Goal: Task Accomplishment & Management: Complete application form

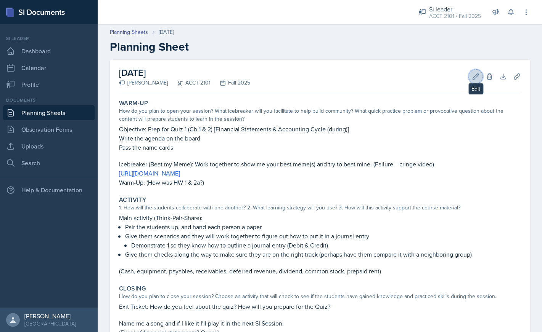
click at [475, 78] on icon at bounding box center [476, 77] width 6 height 6
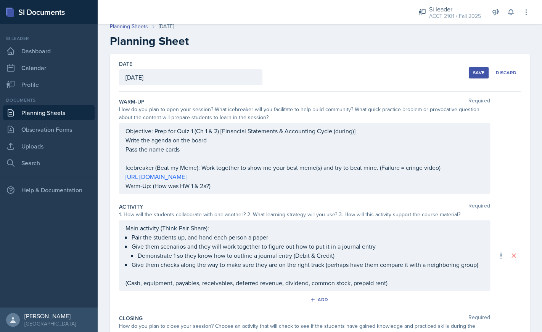
scroll to position [4, 0]
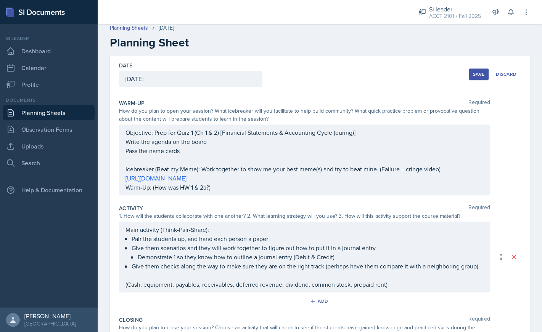
click at [125, 229] on div "Main activity (Think-Pair-Share): Pair the students up, and hand each person a …" at bounding box center [304, 257] width 371 height 71
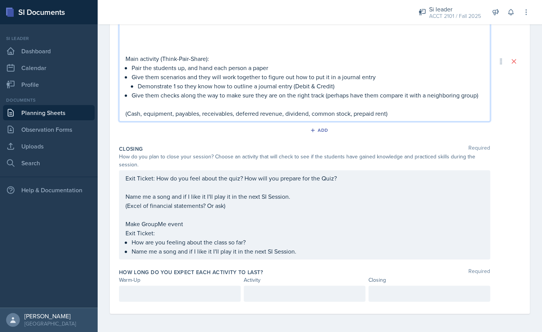
scroll to position [0, 0]
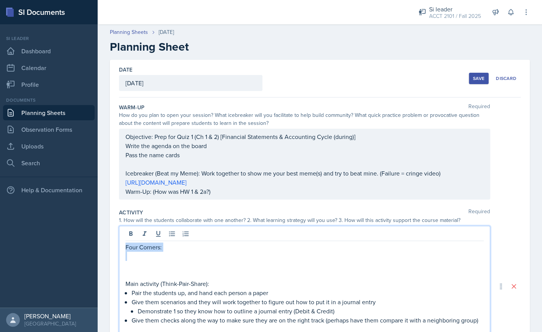
drag, startPoint x: 152, startPoint y: 258, endPoint x: 121, endPoint y: 246, distance: 32.8
click at [121, 246] on div "Four Corners: Main activity (Think-Pair-Share): Pair the students up, and hand …" at bounding box center [304, 286] width 371 height 121
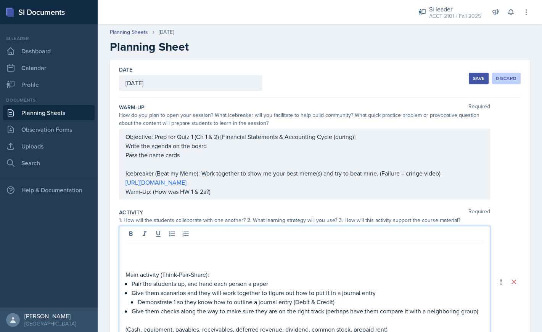
click at [505, 77] on div "Discard" at bounding box center [506, 78] width 21 height 6
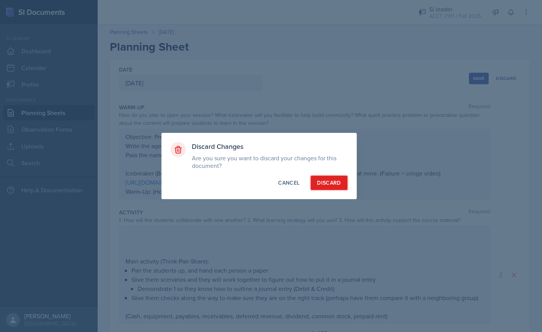
click at [328, 188] on button "Discard" at bounding box center [328, 183] width 37 height 14
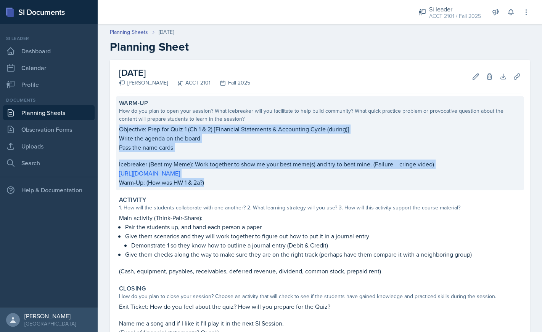
drag, startPoint x: 209, startPoint y: 183, endPoint x: 117, endPoint y: 129, distance: 106.6
click at [117, 129] on div "Warm-Up How do you plan to open your session? What icebreaker will you facilita…" at bounding box center [319, 143] width 407 height 94
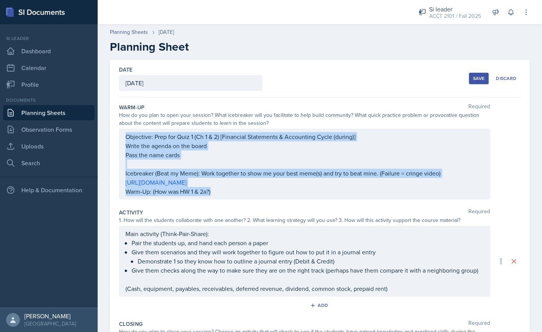
drag, startPoint x: 124, startPoint y: 137, endPoint x: 217, endPoint y: 192, distance: 108.5
click at [217, 192] on div "Objective: Prep for Quiz 1 (Ch 1 & 2) [Financial Statements & Accounting Cycle …" at bounding box center [304, 164] width 371 height 71
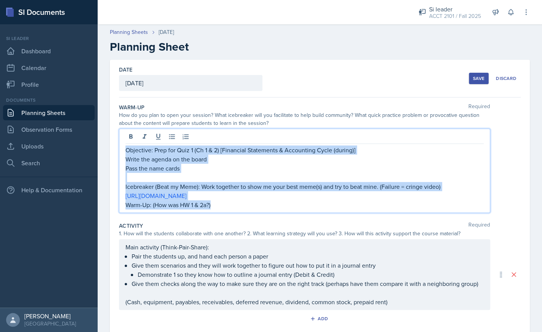
drag, startPoint x: 217, startPoint y: 209, endPoint x: 126, endPoint y: 144, distance: 111.4
click at [126, 144] on div "Objective: Prep for Quiz 1 (Ch 1 & 2) [Financial Statements & Accounting Cycle …" at bounding box center [304, 171] width 371 height 84
copy div "Objective: Prep for Quiz 1 (Ch 1 & 2) [Financial Statements & Accounting Cycle …"
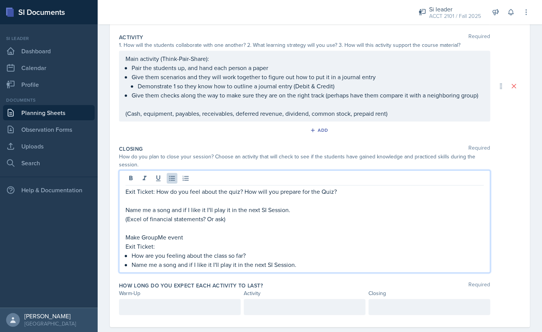
click at [303, 250] on div "Exit Ticket: How do you feel about the quiz? How will you prepare for the Quiz?…" at bounding box center [304, 228] width 358 height 82
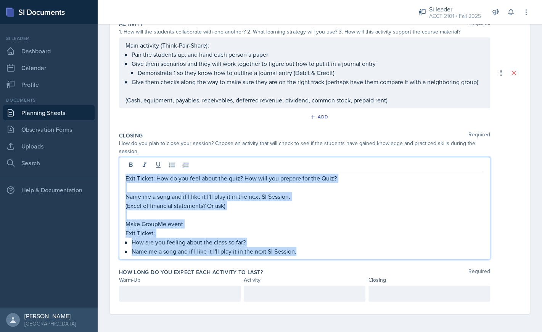
drag, startPoint x: 303, startPoint y: 252, endPoint x: 124, endPoint y: 179, distance: 193.7
click at [124, 179] on div "Exit Ticket: How do you feel about the quiz? How will you prepare for the Quiz?…" at bounding box center [304, 208] width 371 height 103
copy div "Exit Ticket: How do you feel about the quiz? How will you prepare for the Quiz?…"
click at [272, 220] on p "Make GroupMe event" at bounding box center [304, 224] width 358 height 9
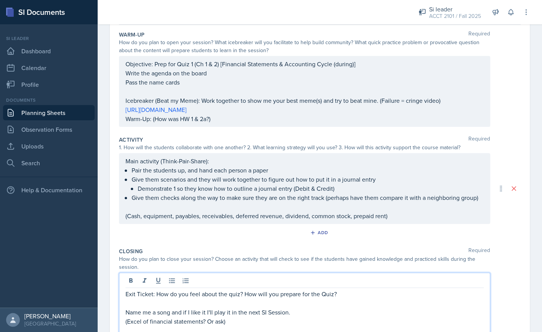
scroll to position [0, 0]
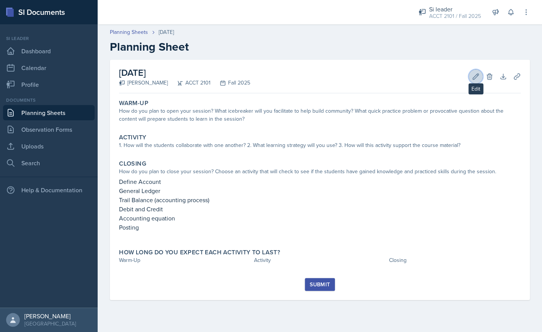
click at [475, 80] on button "Edit" at bounding box center [475, 77] width 14 height 14
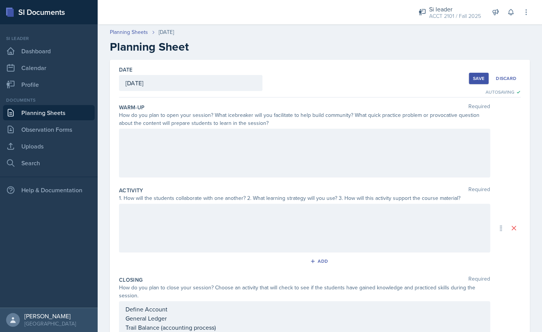
click at [186, 222] on div at bounding box center [304, 228] width 371 height 49
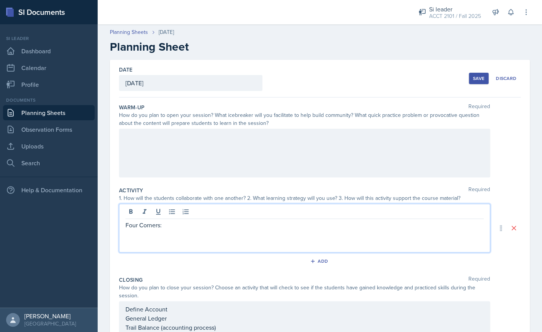
click at [477, 79] on div "Save" at bounding box center [478, 78] width 11 height 6
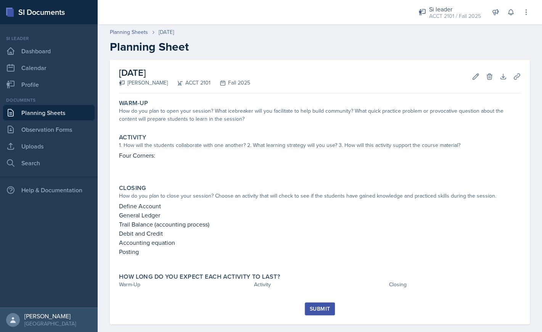
click at [471, 82] on div "[DATE] [PERSON_NAME] ACCT 2101 Fall 2025 Edit Delete Download Uploads Autosaving" at bounding box center [319, 77] width 401 height 34
click at [475, 77] on icon at bounding box center [476, 77] width 8 height 8
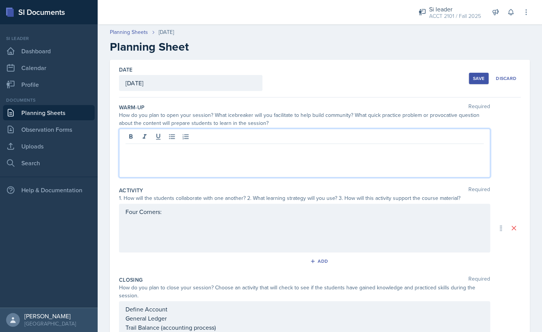
click at [398, 138] on div at bounding box center [304, 153] width 371 height 49
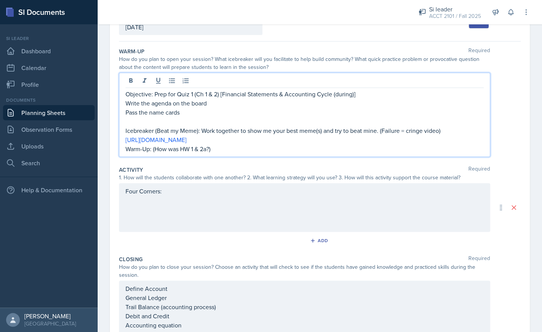
scroll to position [79, 0]
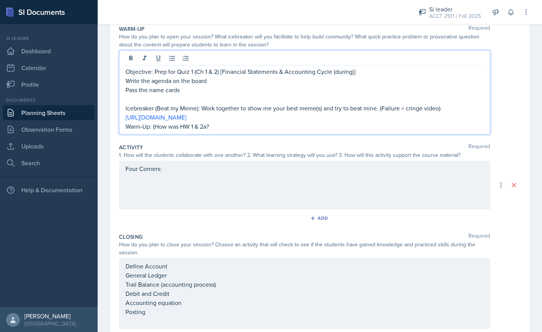
click at [154, 128] on p "Warm-Up: (How was HW 1 & 2a?" at bounding box center [304, 126] width 358 height 9
click at [226, 125] on p "Warm-Up: How was HW 1 & 2a?" at bounding box center [304, 126] width 358 height 9
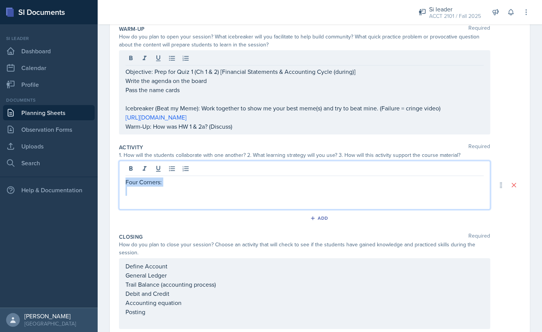
click at [192, 177] on div "Four Corners:" at bounding box center [304, 185] width 371 height 49
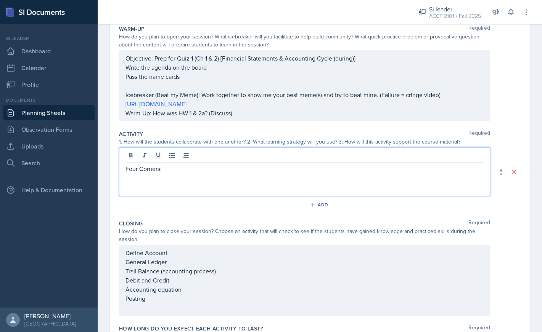
click at [192, 175] on p at bounding box center [304, 177] width 358 height 9
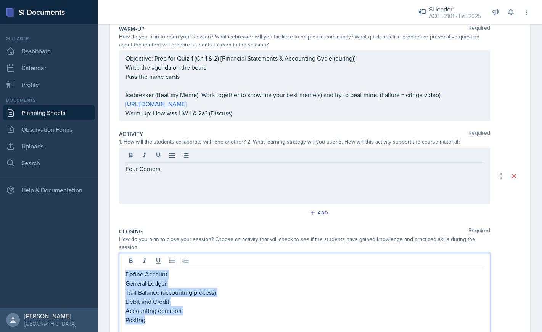
drag, startPoint x: 151, startPoint y: 311, endPoint x: 120, endPoint y: 271, distance: 49.9
click at [120, 271] on div "Define Account General Ledger Trail Balance (accounting process) Debit and Cred…" at bounding box center [304, 295] width 371 height 84
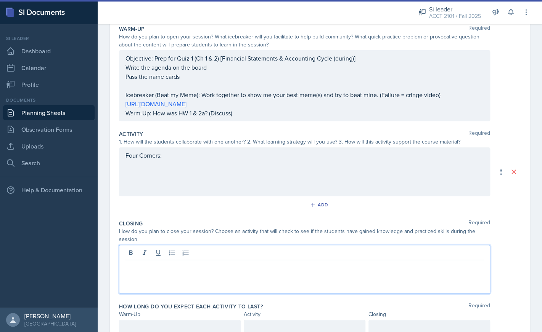
scroll to position [113, 0]
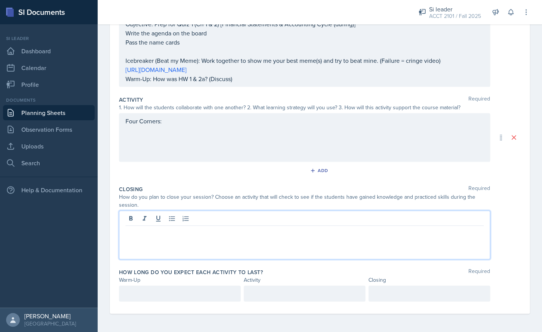
click at [199, 292] on div at bounding box center [180, 294] width 122 height 16
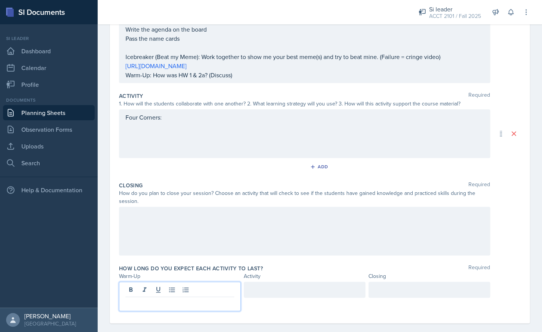
scroll to position [117, 0]
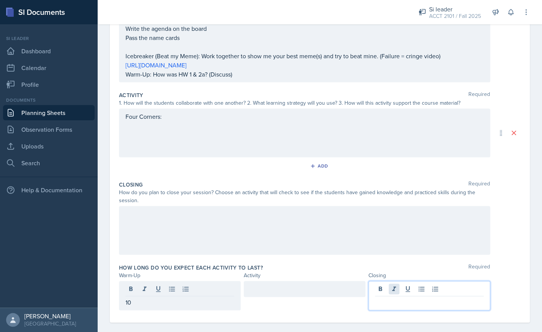
click at [390, 292] on div at bounding box center [429, 295] width 122 height 29
click at [220, 227] on div at bounding box center [304, 219] width 358 height 18
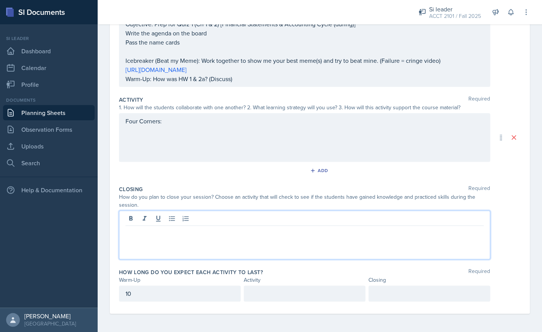
scroll to position [113, 0]
paste div
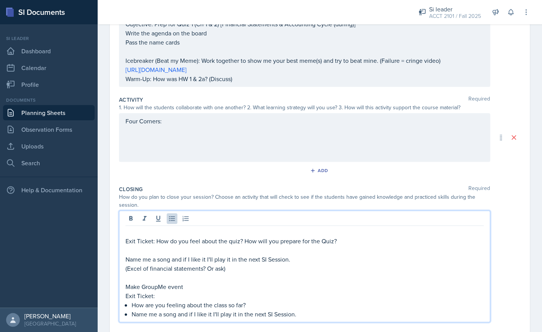
click at [201, 242] on p "Exit Ticket: How do you feel about the quiz? How will you prepare for the Quiz?" at bounding box center [304, 241] width 358 height 9
click at [179, 234] on p at bounding box center [304, 232] width 358 height 9
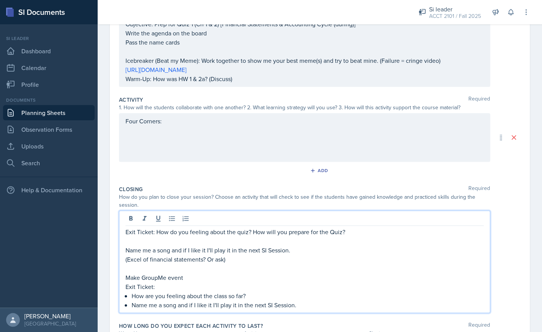
click at [177, 234] on p "Exit Ticket: How do you feeling about the quiz? How will you prepare for the Qu…" at bounding box center [304, 232] width 358 height 9
click at [332, 233] on p "Exit Ticket: How are you feeling about the quiz? How will you prepare for the Q…" at bounding box center [304, 232] width 358 height 9
click at [357, 235] on p "Exit Ticket: How are you feeling about the quiz? How will you prepare for the q…" at bounding box center [304, 232] width 358 height 9
click at [249, 233] on p "Exit Ticket: How are you feeling about the quiz? How will you prepare for the q…" at bounding box center [304, 232] width 358 height 9
click at [304, 250] on p "Name me a song and if I like it I'll play it in the next SI Session." at bounding box center [304, 250] width 358 height 9
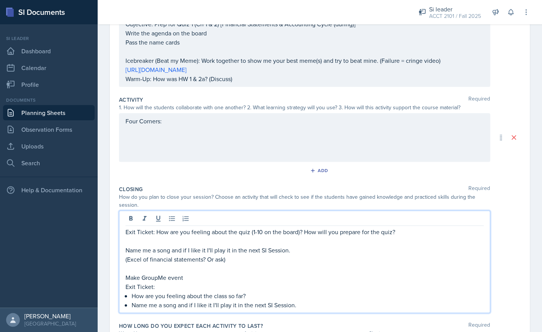
click at [303, 244] on p at bounding box center [304, 241] width 358 height 9
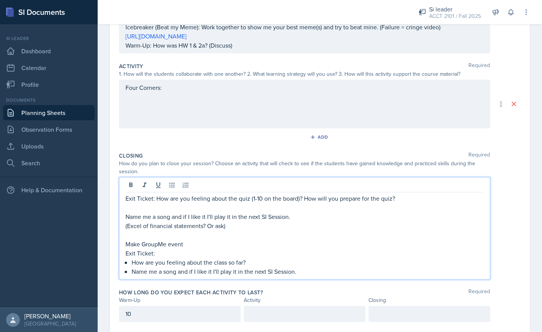
scroll to position [149, 0]
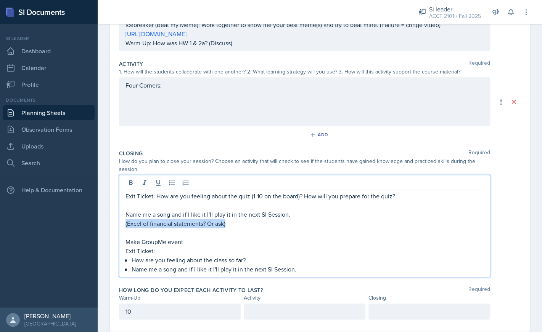
drag, startPoint x: 236, startPoint y: 224, endPoint x: 125, endPoint y: 226, distance: 110.6
click at [125, 226] on p "(Excel of financial statements? Or ask)" at bounding box center [304, 223] width 358 height 9
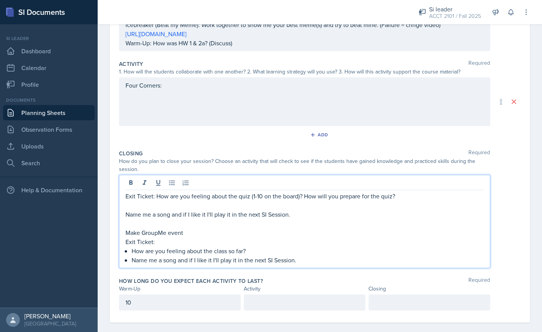
click at [154, 205] on p at bounding box center [304, 205] width 358 height 9
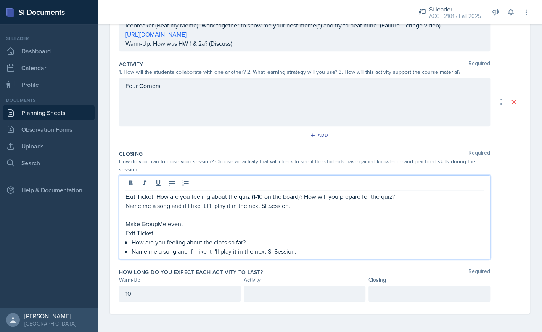
scroll to position [148, 0]
click at [220, 225] on p "Make GroupMe event" at bounding box center [304, 224] width 358 height 9
drag, startPoint x: 187, startPoint y: 225, endPoint x: 127, endPoint y: 224, distance: 59.5
click at [127, 224] on p "Make GroupMe event" at bounding box center [304, 224] width 358 height 9
click at [212, 225] on p "Make GroupMe event" at bounding box center [304, 224] width 358 height 9
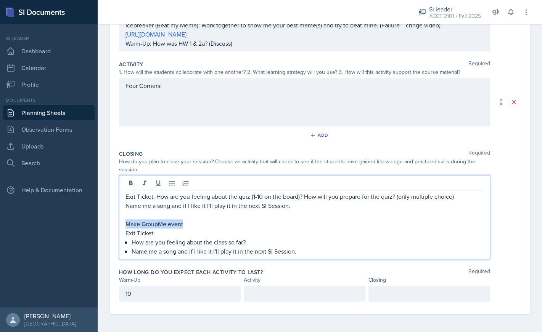
drag, startPoint x: 212, startPoint y: 225, endPoint x: 115, endPoint y: 225, distance: 96.8
click at [119, 225] on div "Exit Ticket: How are you feeling about the quiz (1-10 on the board)? How will y…" at bounding box center [304, 217] width 371 height 84
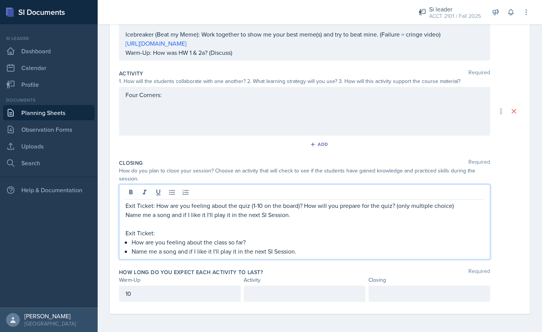
scroll to position [139, 0]
drag, startPoint x: 257, startPoint y: 241, endPoint x: 132, endPoint y: 245, distance: 124.7
click at [132, 245] on p "How are you feeling about the class so far?" at bounding box center [308, 242] width 352 height 9
click at [301, 255] on p "Name me a song and if I like it I'll play it in the next SI Session." at bounding box center [308, 251] width 352 height 9
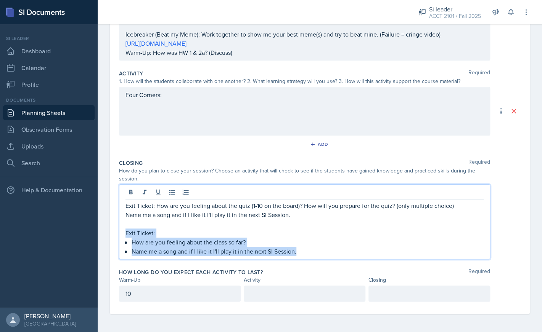
drag, startPoint x: 306, startPoint y: 253, endPoint x: 124, endPoint y: 232, distance: 183.4
click at [124, 232] on div "Exit Ticket: How are you feeling about the quiz (1-10 on the board)? How will y…" at bounding box center [304, 221] width 371 height 75
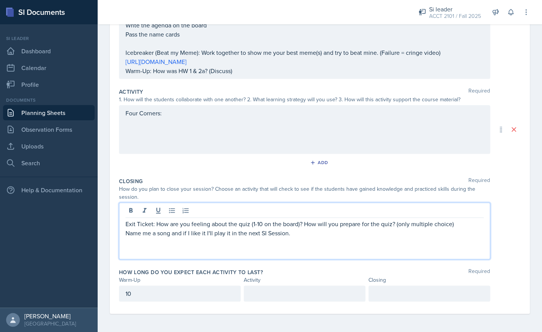
scroll to position [113, 0]
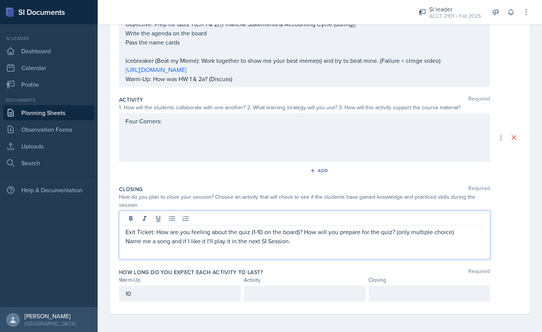
click at [158, 233] on p "Exit Ticket: How are you feeling about the quiz (1-10 on the board)? How will y…" at bounding box center [304, 232] width 358 height 9
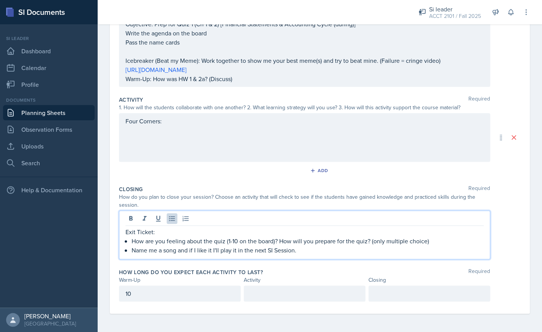
click at [327, 137] on div "Four Corners:" at bounding box center [304, 135] width 358 height 37
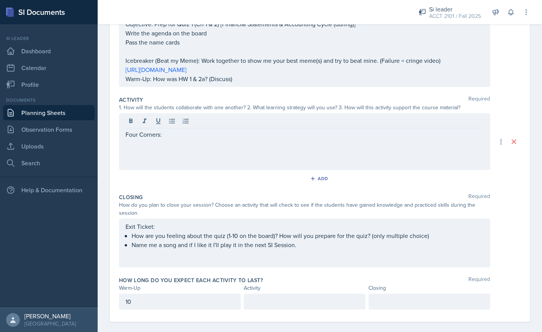
click at [125, 135] on div "Four Corners:" at bounding box center [304, 141] width 371 height 57
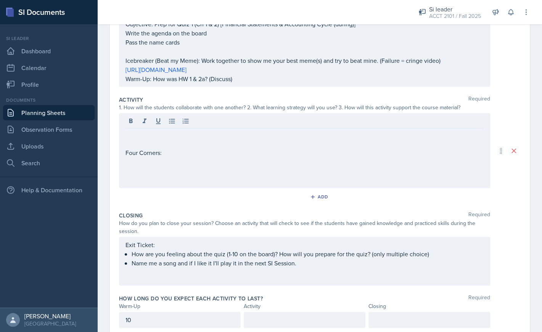
click at [218, 136] on p at bounding box center [304, 134] width 358 height 9
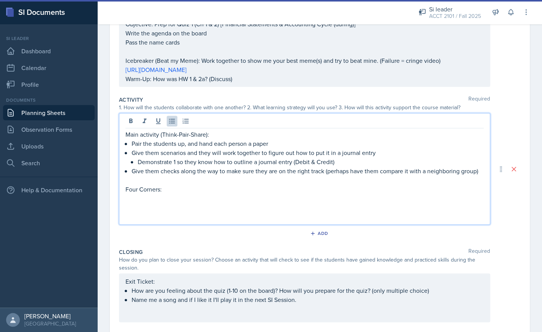
click at [206, 136] on p "Main activity (Think-Pair-Share):" at bounding box center [304, 134] width 358 height 9
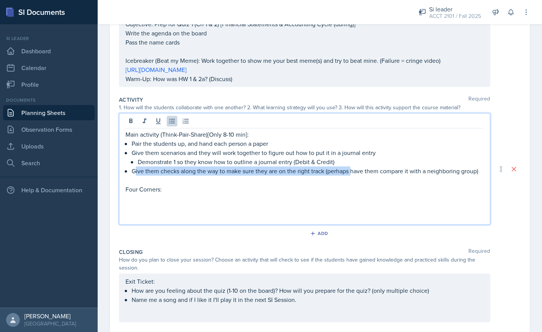
drag, startPoint x: 350, startPoint y: 173, endPoint x: 135, endPoint y: 172, distance: 215.4
click at [135, 172] on p "Give them checks along the way to make sure they are on the right track (perhap…" at bounding box center [308, 171] width 352 height 9
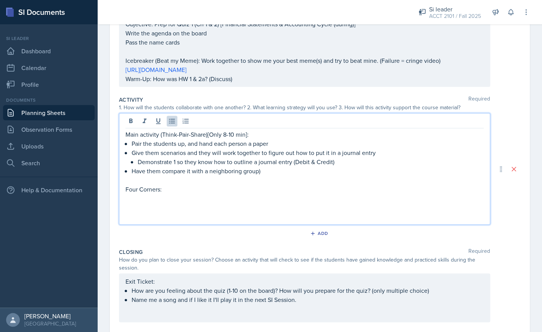
click at [264, 173] on p "Have them compare it with a neighboring group)" at bounding box center [308, 171] width 352 height 9
click at [186, 198] on p at bounding box center [304, 198] width 358 height 9
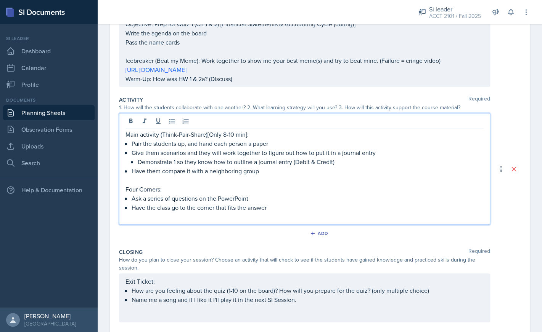
click at [160, 192] on p "Four Corners:" at bounding box center [304, 189] width 358 height 9
click at [221, 215] on p at bounding box center [304, 216] width 358 height 9
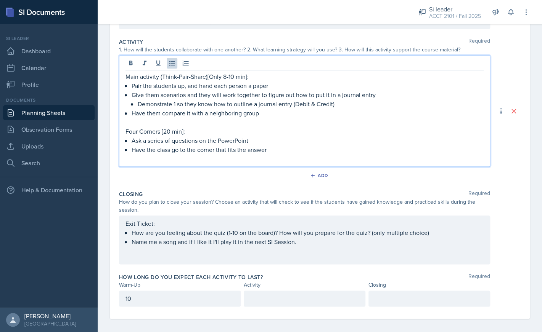
scroll to position [167, 0]
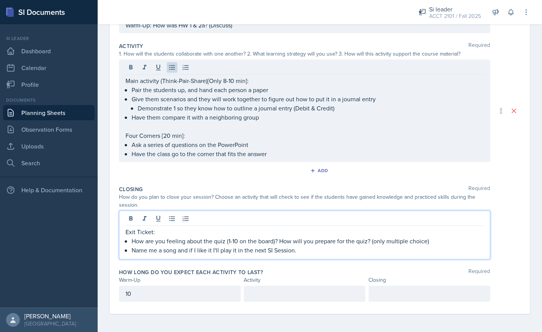
click at [153, 220] on div "Exit Ticket: How are you feeling about the quiz (1-10 on the board)? How will y…" at bounding box center [304, 235] width 371 height 49
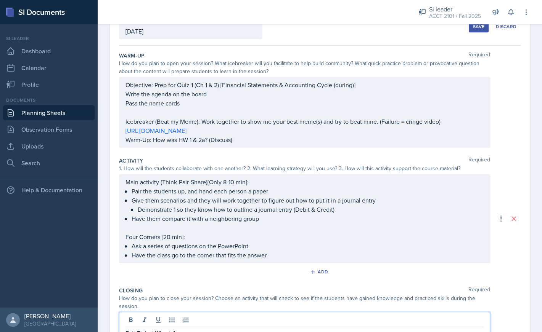
scroll to position [46, 0]
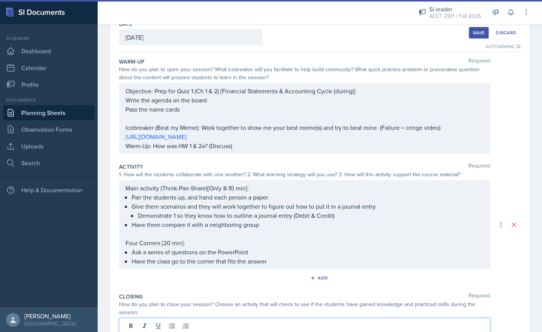
click at [199, 129] on div "Objective: Prep for Quiz 1 (Ch 1 & 2) [Financial Statements & Accounting Cycle …" at bounding box center [304, 119] width 358 height 64
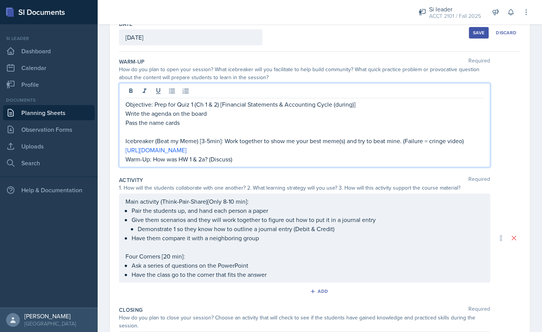
click at [401, 141] on p "Icebreaker (Beat my Meme) [3-5min]: Work together to show me your best meme(s) …" at bounding box center [304, 140] width 358 height 9
click at [271, 153] on p "[URL][DOMAIN_NAME]" at bounding box center [304, 150] width 358 height 9
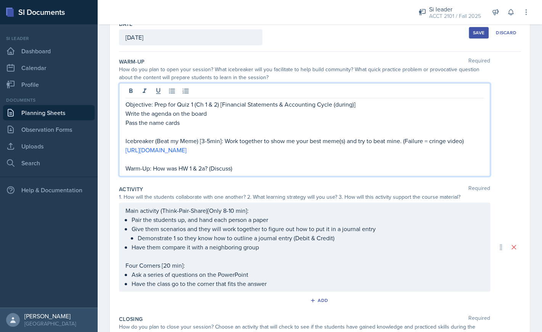
click at [406, 143] on p "Icebreaker (Beat my Meme) [3-5min]: Work together to show me your best meme(s) …" at bounding box center [304, 140] width 358 height 9
click at [404, 143] on p "Icebreaker (Beat my Meme) [3-5min]: Work together to show me your best meme(s) …" at bounding box center [304, 140] width 358 height 9
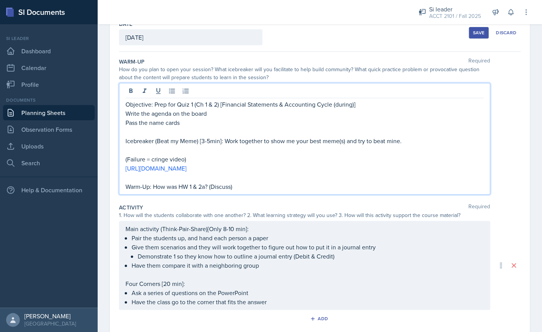
click at [338, 155] on p "(Failure = cringe video)" at bounding box center [304, 159] width 358 height 9
click at [335, 150] on p at bounding box center [304, 150] width 358 height 9
click at [130, 153] on p "(do this as they sign in" at bounding box center [304, 150] width 358 height 9
click at [216, 185] on p "Warm-Up: How was HW 1 & 2a? (Discuss)" at bounding box center [304, 186] width 358 height 9
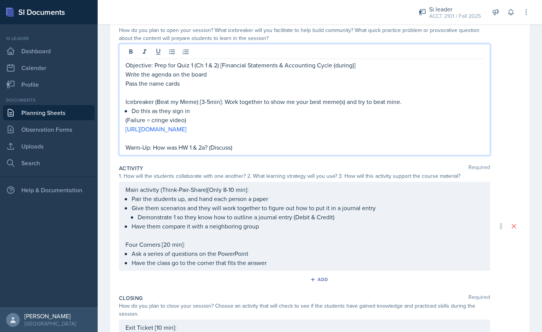
scroll to position [76, 0]
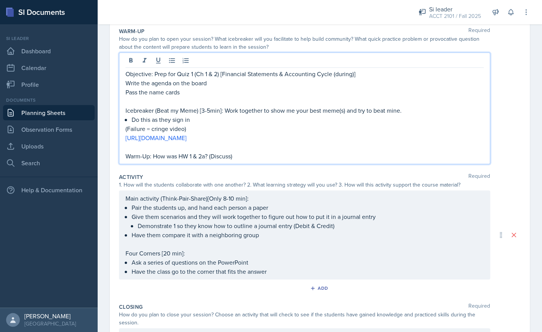
click at [208, 157] on p "Warm-Up: How was HW 1 & 2a? (Discuss)" at bounding box center [304, 156] width 358 height 9
click at [149, 158] on p "Warm-Up: How was HW 1 & 2a? (Discuss)" at bounding box center [304, 156] width 358 height 9
click at [224, 157] on p "Warm-Up [5min]: How was HW 1 & 2a? (Discuss)" at bounding box center [304, 156] width 358 height 9
click at [277, 274] on ul "Ask a series of questions on the PowerPoint Have the class go to the corner tha…" at bounding box center [308, 267] width 352 height 18
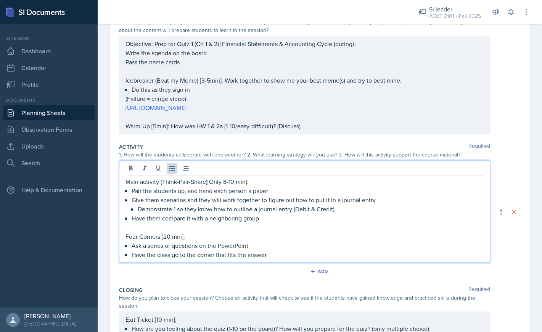
scroll to position [103, 0]
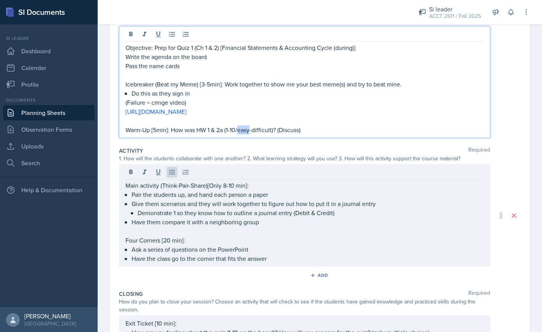
drag, startPoint x: 252, startPoint y: 119, endPoint x: 240, endPoint y: 130, distance: 16.4
click at [240, 130] on p "Warm-Up [5min]: How was HW 1 & 2a (1-10/easy-difficult)? (Discuss)" at bounding box center [304, 129] width 358 height 9
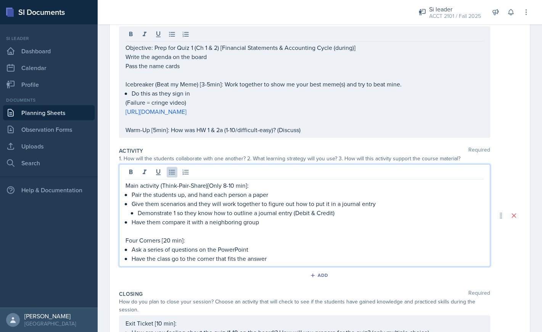
click at [277, 239] on div "Main activity (Think-Pair-Share)[Only 8-10 min]: Pair the students up, and hand…" at bounding box center [304, 222] width 358 height 82
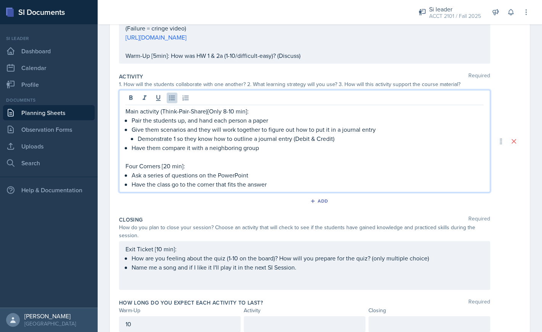
scroll to position [194, 0]
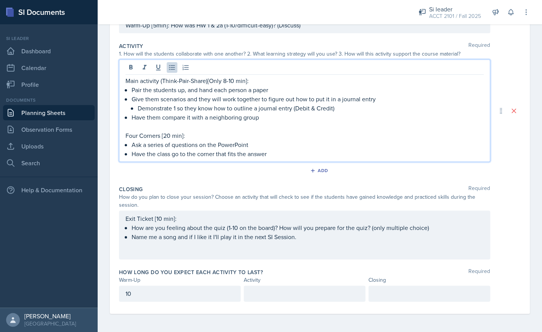
click at [259, 297] on div at bounding box center [305, 294] width 122 height 16
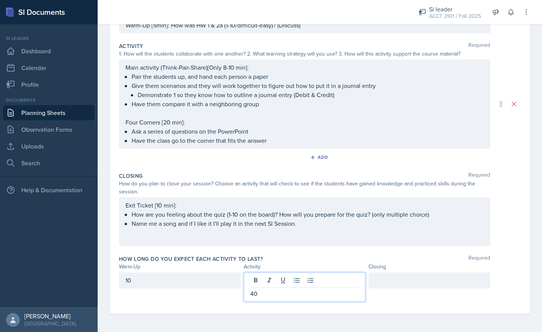
click at [383, 286] on div at bounding box center [429, 281] width 122 height 16
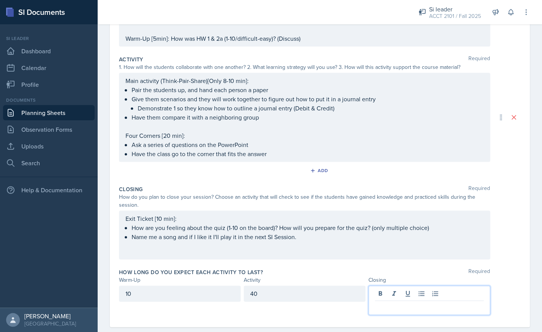
click at [252, 294] on div "40" at bounding box center [305, 294] width 122 height 16
click at [387, 293] on div at bounding box center [429, 300] width 122 height 29
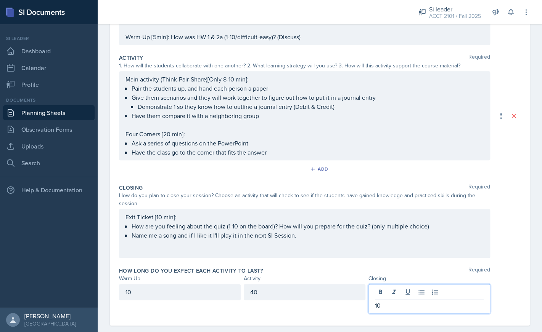
scroll to position [194, 0]
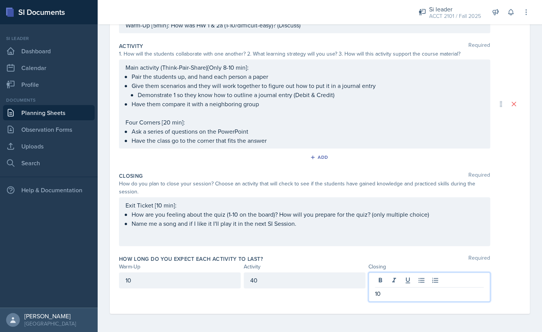
click at [166, 124] on div "Main activity (Think-Pair-Share)[Only 8-10 min]: Pair the students up, and hand…" at bounding box center [304, 104] width 358 height 82
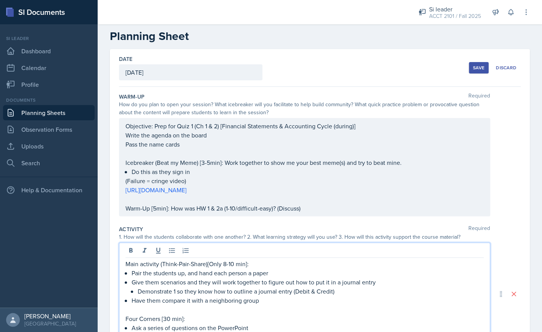
scroll to position [0, 0]
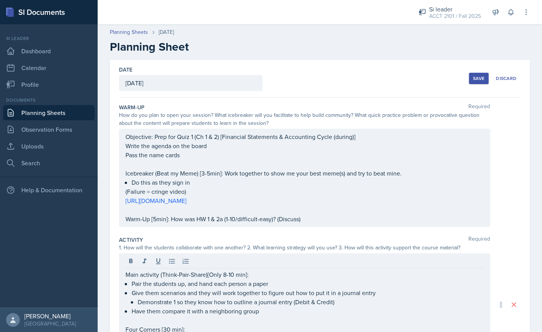
click at [476, 81] on div "Save" at bounding box center [478, 78] width 11 height 6
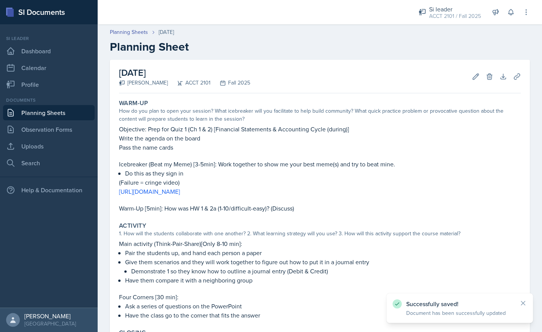
scroll to position [130, 0]
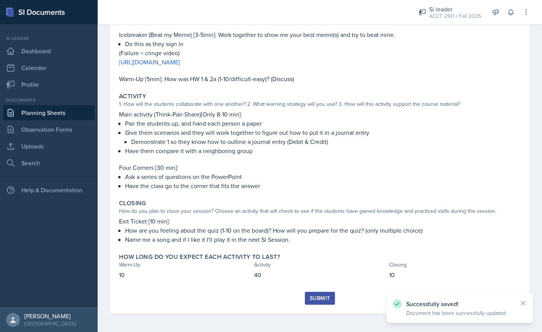
click at [322, 300] on div "Submit" at bounding box center [320, 298] width 20 height 6
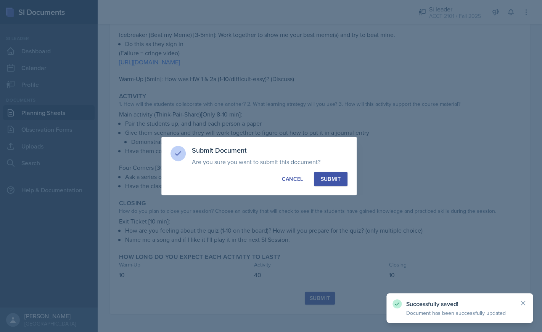
click at [329, 179] on div "Submit" at bounding box center [330, 179] width 20 height 8
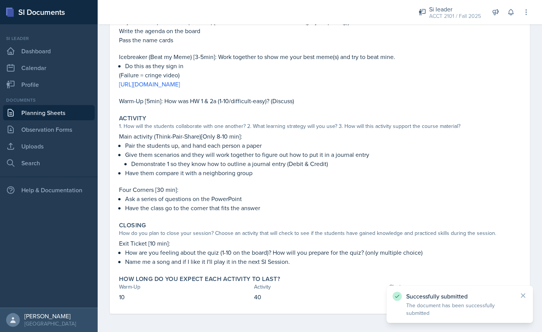
scroll to position [0, 0]
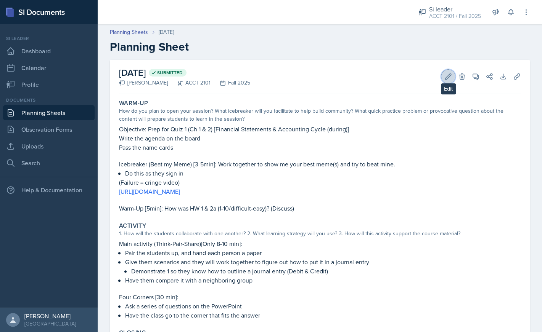
click at [445, 79] on icon at bounding box center [448, 77] width 8 height 8
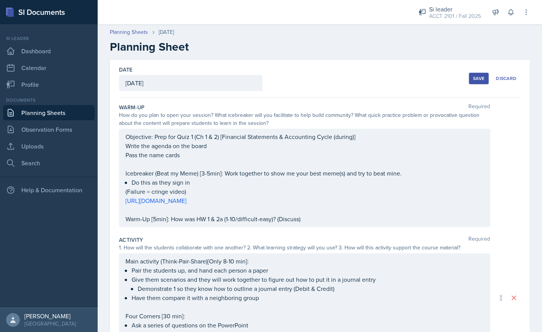
drag, startPoint x: 471, startPoint y: 79, endPoint x: 384, endPoint y: 141, distance: 106.6
click at [384, 141] on div "Date [DATE] [DATE] 27 28 29 30 31 1 2 3 4 5 6 7 8 9 10 11 12 13 14 15 16 17 18 …" at bounding box center [320, 277] width 420 height 435
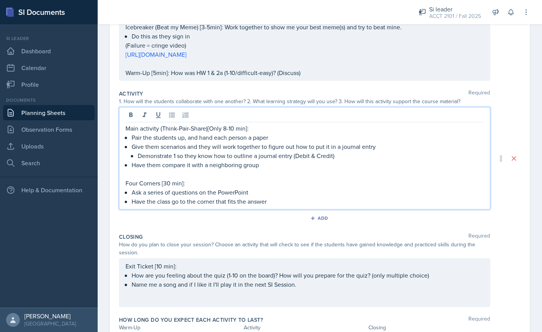
click at [167, 170] on div "Main activity (Think-Pair-Share)[Only 8-10 min]: Pair the students up, and hand…" at bounding box center [304, 165] width 358 height 82
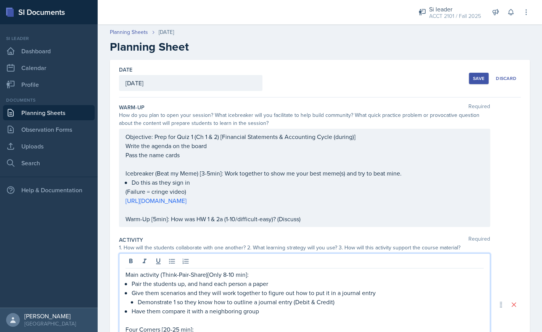
click at [478, 82] on div "Save" at bounding box center [478, 78] width 11 height 6
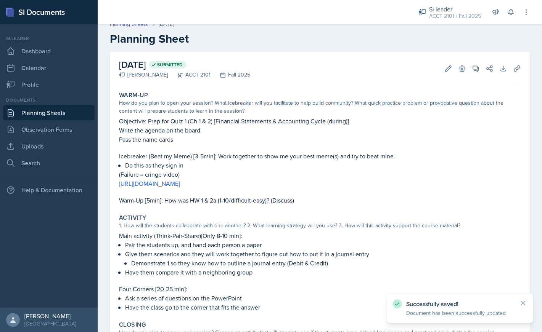
scroll to position [8, 0]
click at [448, 70] on icon at bounding box center [448, 68] width 8 height 8
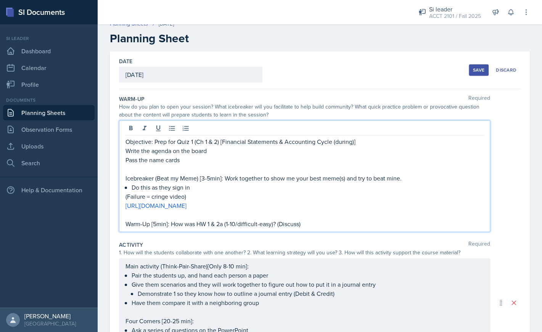
click at [305, 140] on div "Objective: Prep for Quiz 1 (Ch 1 & 2) [Financial Statements & Accounting Cycle …" at bounding box center [304, 182] width 358 height 91
click at [483, 64] on div "Save Discard" at bounding box center [494, 70] width 52 height 18
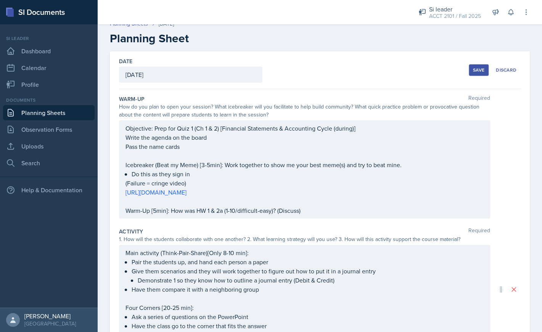
click at [480, 69] on div "Save" at bounding box center [478, 70] width 11 height 6
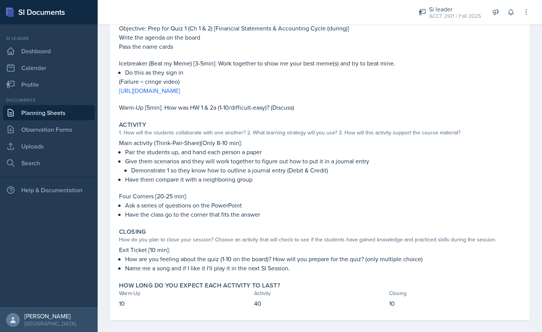
scroll to position [107, 0]
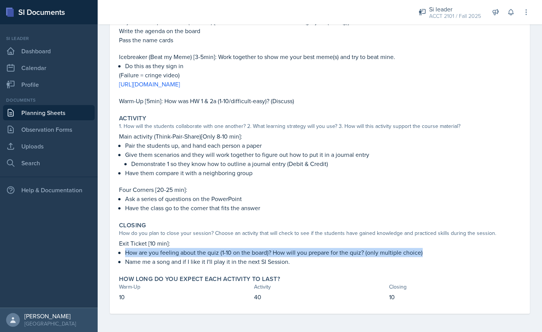
drag, startPoint x: 126, startPoint y: 253, endPoint x: 425, endPoint y: 254, distance: 299.2
click at [425, 254] on p "How are you feeling about the quiz (1-10 on the board)? How will you prepare fo…" at bounding box center [322, 252] width 395 height 9
copy p "How are you feeling about the quiz (1-10 on the board)? How will you prepare fo…"
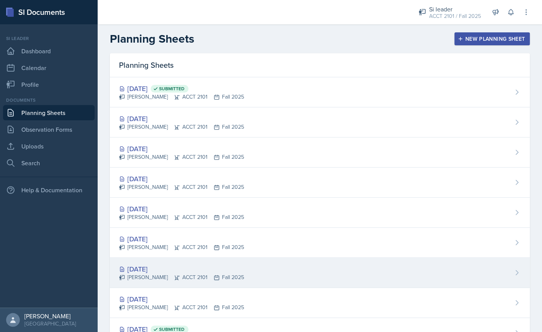
scroll to position [154, 0]
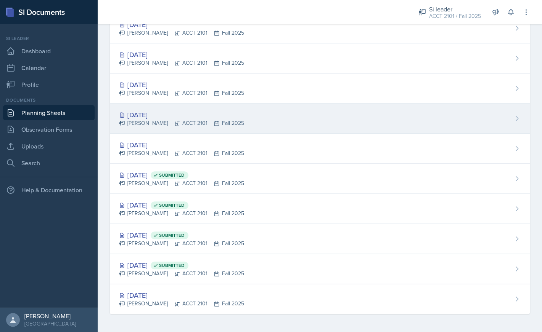
click at [287, 120] on div "Sep 7th, 2025 Franky Gao ACCT 2101 Fall 2025" at bounding box center [320, 119] width 420 height 30
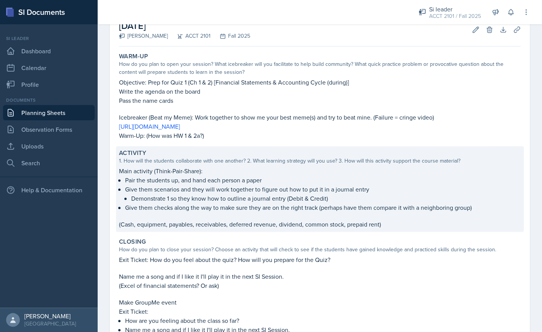
scroll to position [60, 0]
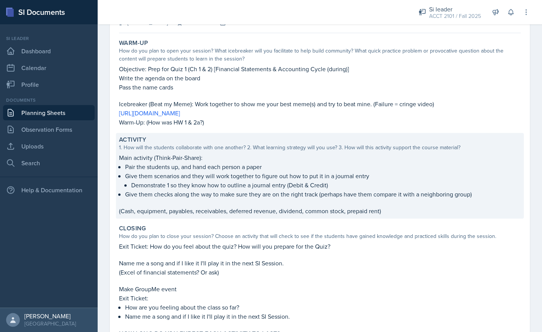
click at [399, 199] on p at bounding box center [319, 203] width 401 height 8
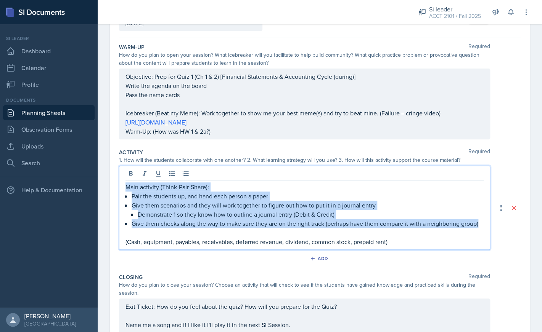
drag, startPoint x: 481, startPoint y: 213, endPoint x: 125, endPoint y: 188, distance: 357.6
click at [125, 188] on div "Main activity (Think-Pair-Share): Pair the students up, and hand each person a …" at bounding box center [304, 208] width 371 height 84
copy div "Main activity (Think-Pair-Share): Pair the students up, and hand each person a …"
